Goal: Find specific page/section: Find specific page/section

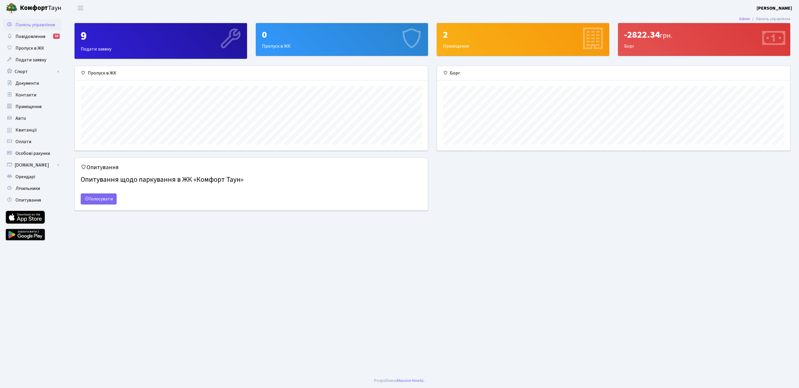
scroll to position [84, 353]
click at [27, 128] on span "Квитанції" at bounding box center [25, 130] width 21 height 6
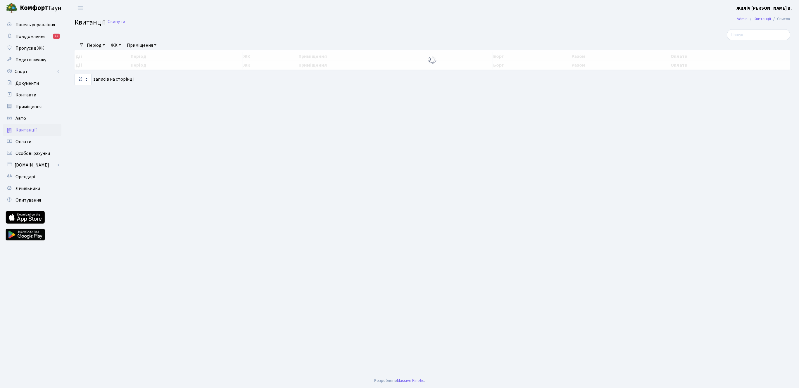
select select "25"
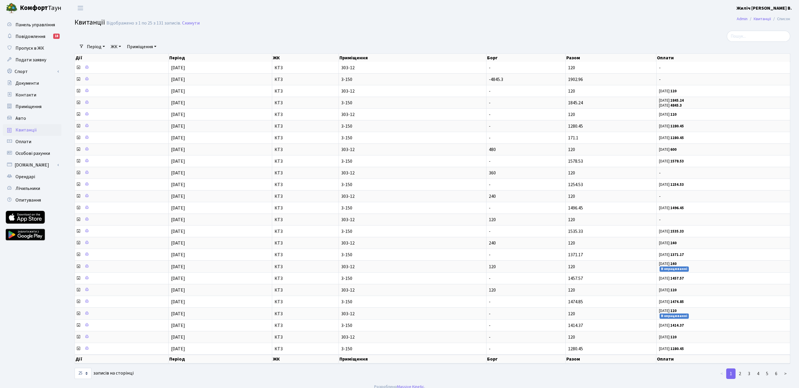
click at [26, 130] on span "Квитанції" at bounding box center [25, 130] width 21 height 6
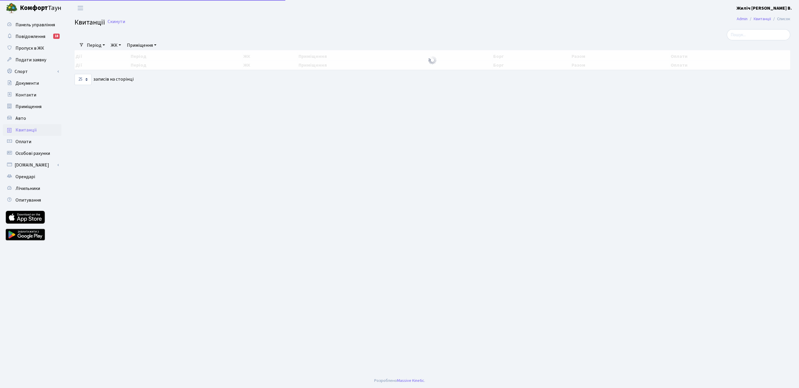
select select "25"
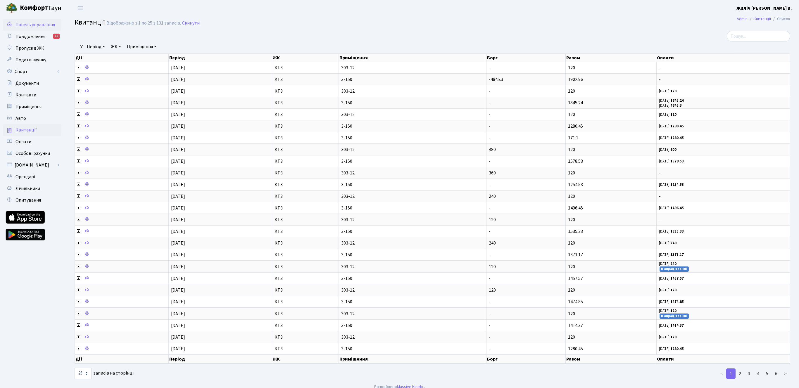
click at [25, 22] on span "Панель управління" at bounding box center [34, 25] width 39 height 6
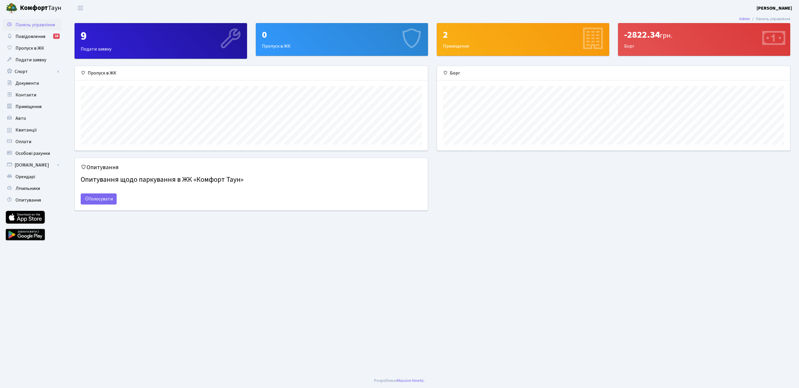
scroll to position [84, 353]
click at [279, 305] on main "Admin Панель управління 9 Подати заявку 0 Пропуск в ЖК 2 Приміщення -2822.34 гр…" at bounding box center [432, 195] width 733 height 358
